Goal: Task Accomplishment & Management: Use online tool/utility

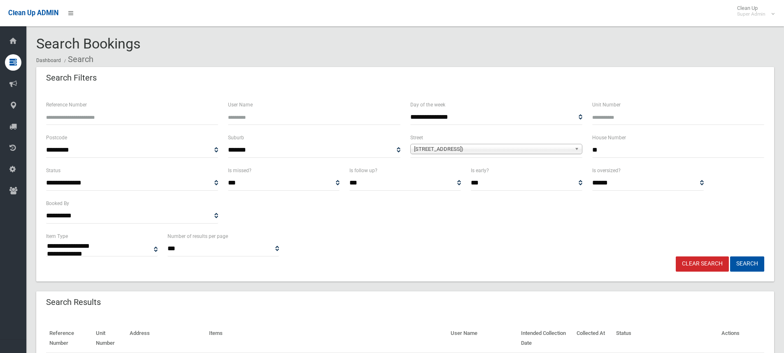
select select
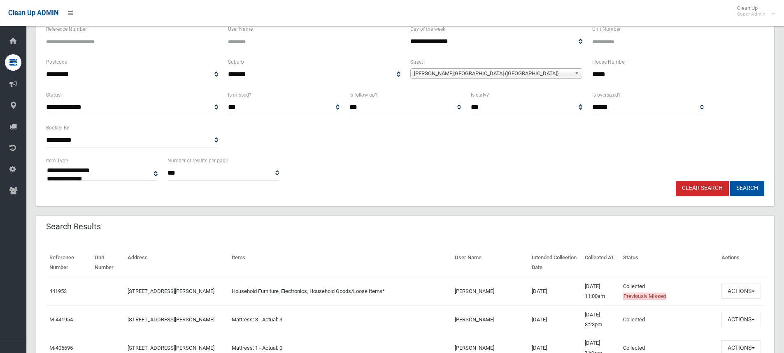
scroll to position [165, 0]
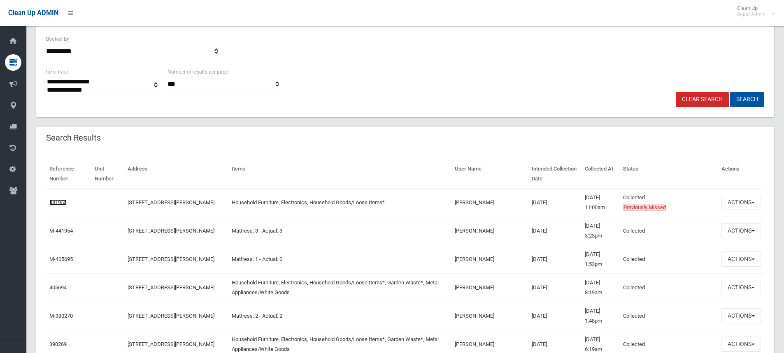
click at [60, 202] on link "441953" at bounding box center [57, 203] width 17 height 6
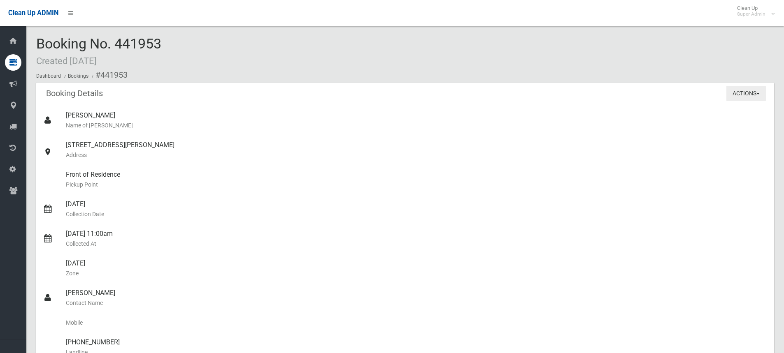
click at [734, 98] on button "Actions" at bounding box center [746, 93] width 40 height 15
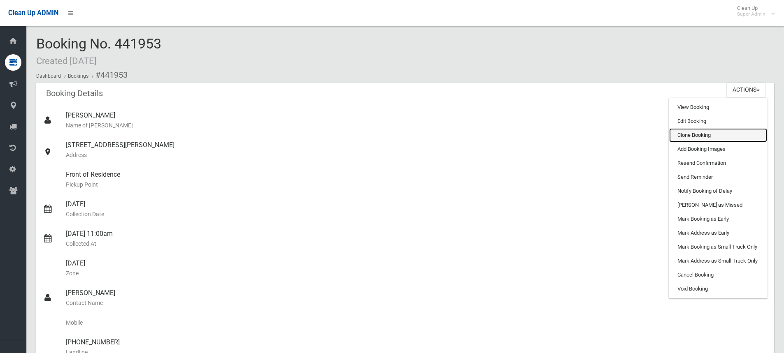
click at [697, 135] on link "Clone Booking" at bounding box center [718, 135] width 98 height 14
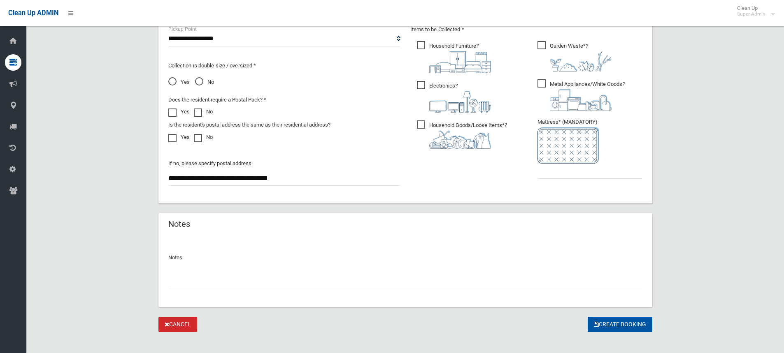
scroll to position [453, 0]
click at [579, 176] on input "text" at bounding box center [589, 170] width 105 height 15
type input "*"
click at [613, 328] on button "Create Booking" at bounding box center [620, 324] width 65 height 15
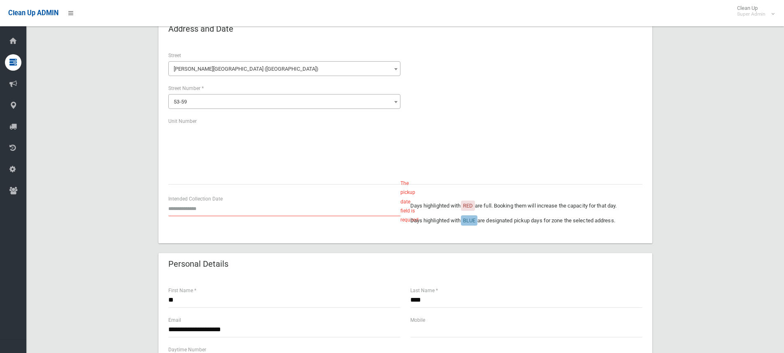
scroll to position [82, 0]
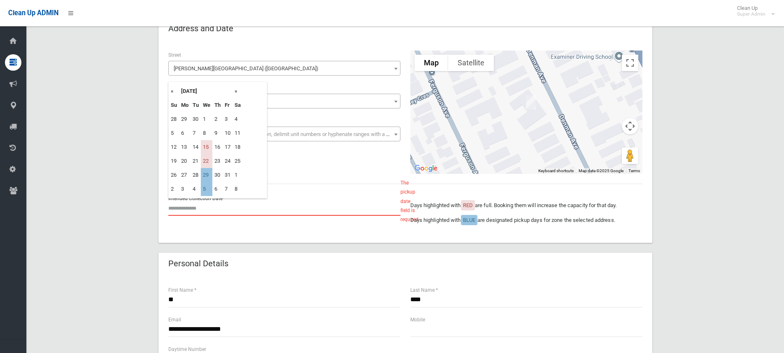
click at [183, 210] on input "text" at bounding box center [284, 208] width 232 height 15
click at [206, 146] on td "15" at bounding box center [207, 147] width 12 height 14
type input "**********"
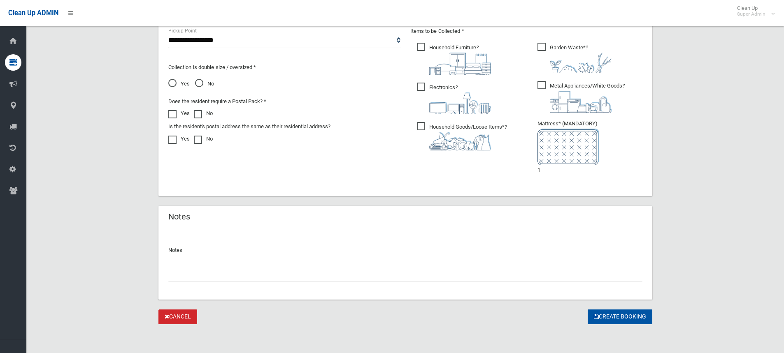
scroll to position [484, 0]
click at [592, 313] on button "Create Booking" at bounding box center [620, 316] width 65 height 15
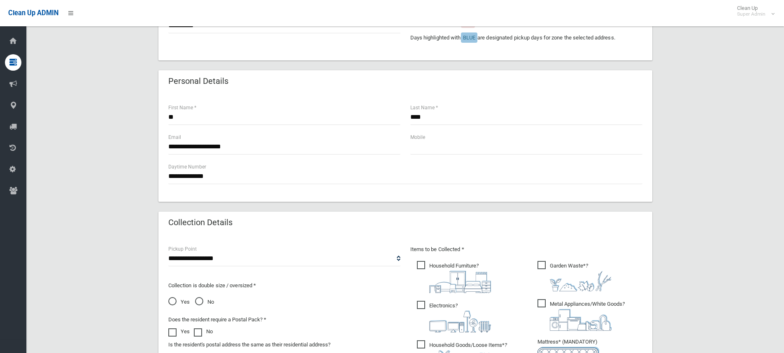
scroll to position [490, 0]
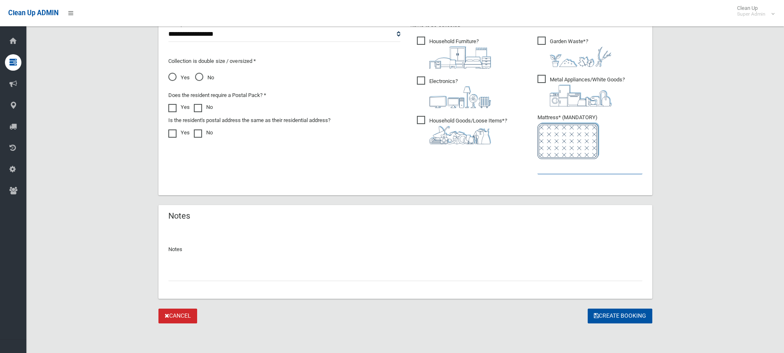
click at [557, 170] on input "text" at bounding box center [589, 166] width 105 height 15
type input "*"
click at [592, 311] on button "Create Booking" at bounding box center [620, 316] width 65 height 15
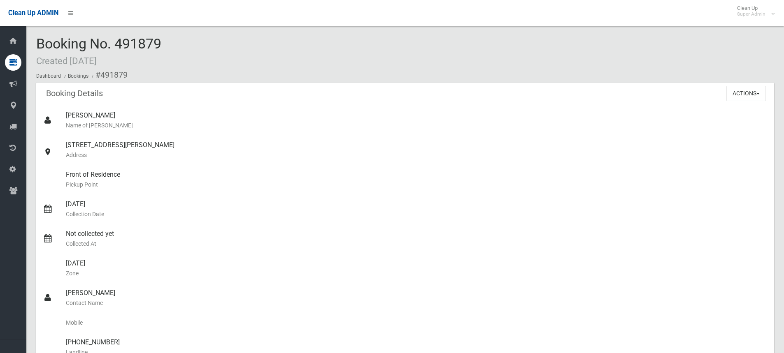
scroll to position [165, 0]
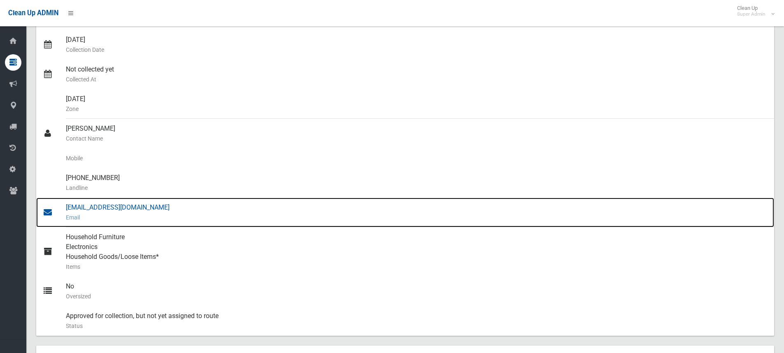
click at [126, 209] on div "info@getstrata.com.au Email" at bounding box center [417, 213] width 702 height 30
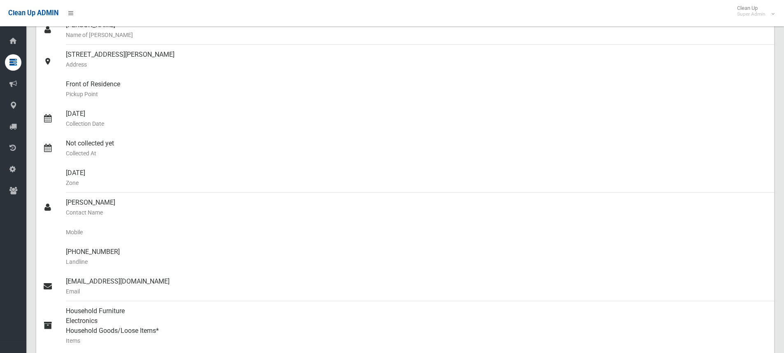
scroll to position [0, 0]
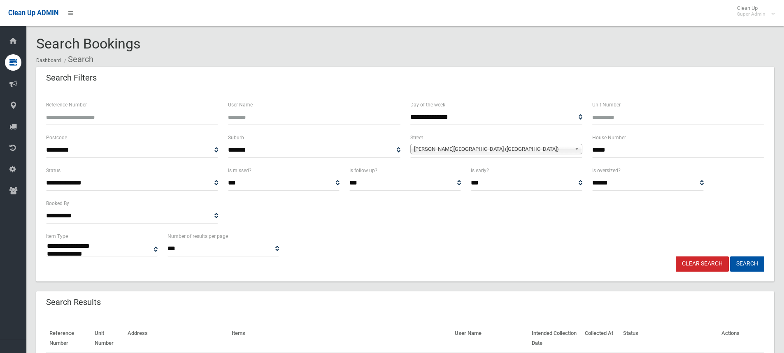
select select
click at [684, 269] on link "Clear Search" at bounding box center [702, 264] width 53 height 15
select select
click at [94, 109] on div "Reference Number" at bounding box center [132, 112] width 172 height 25
click at [93, 114] on input "Reference Number" at bounding box center [132, 117] width 172 height 15
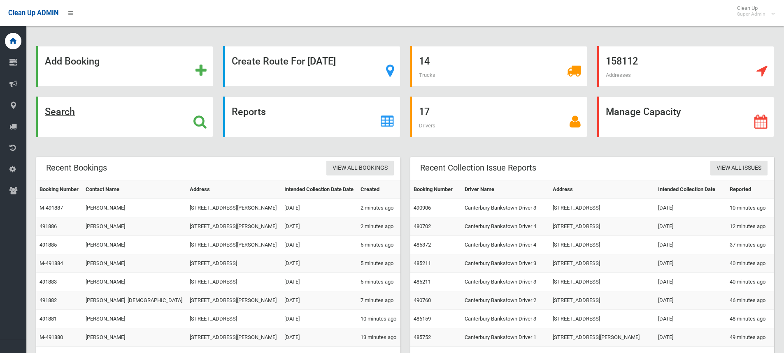
click at [152, 115] on div "Search" at bounding box center [124, 117] width 177 height 41
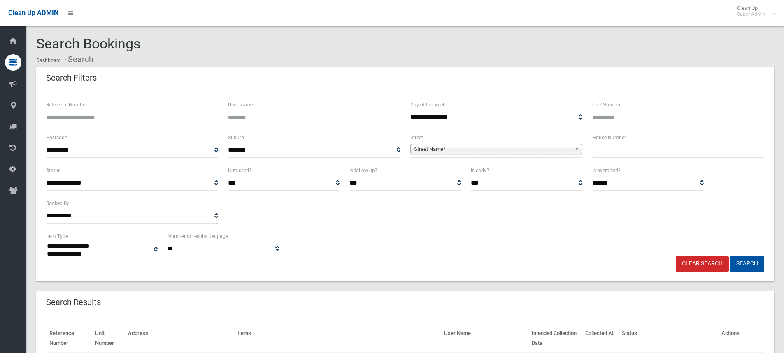
select select
